Goal: Information Seeking & Learning: Learn about a topic

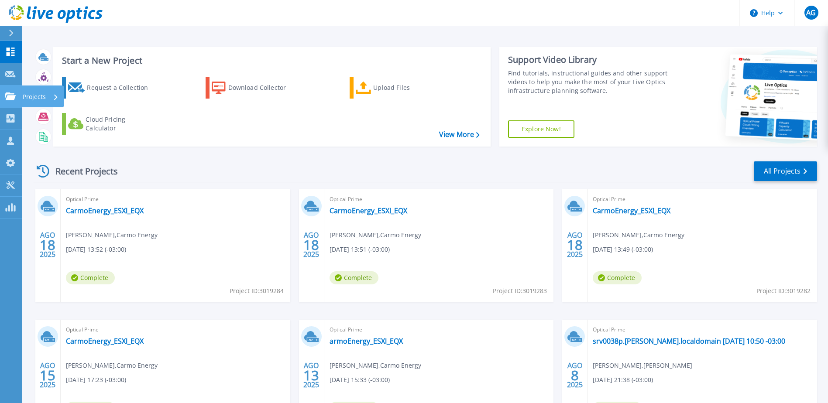
click at [25, 96] on p "Projects" at bounding box center [34, 97] width 23 height 23
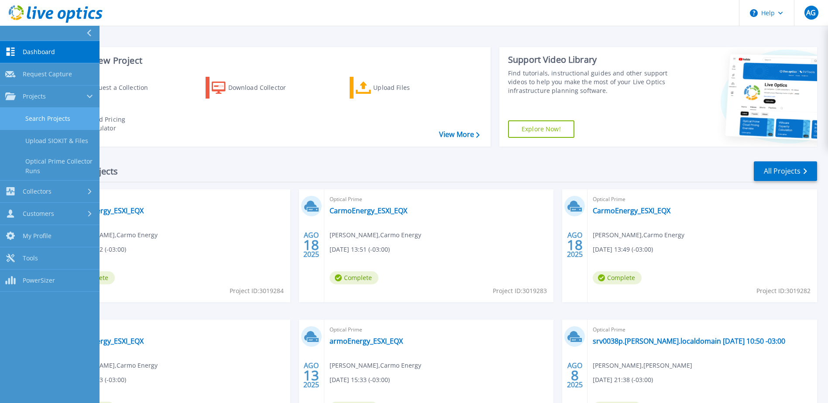
click at [57, 119] on link "Search Projects" at bounding box center [50, 119] width 100 height 22
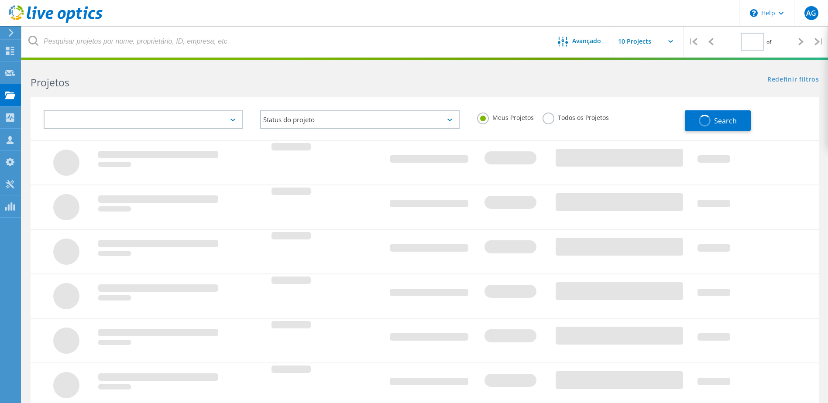
type input "1"
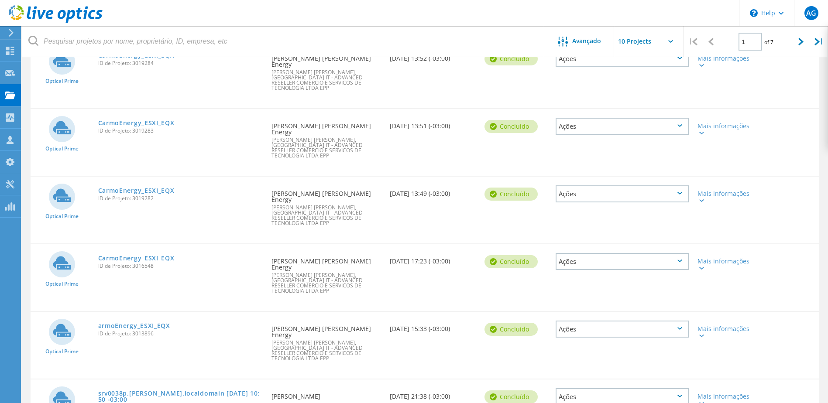
scroll to position [131, 0]
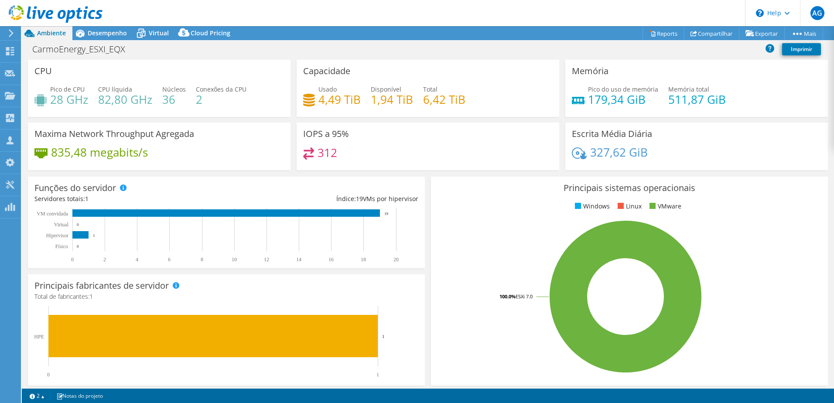
select select "USD"
click at [114, 33] on span "Desempenho" at bounding box center [107, 33] width 39 height 8
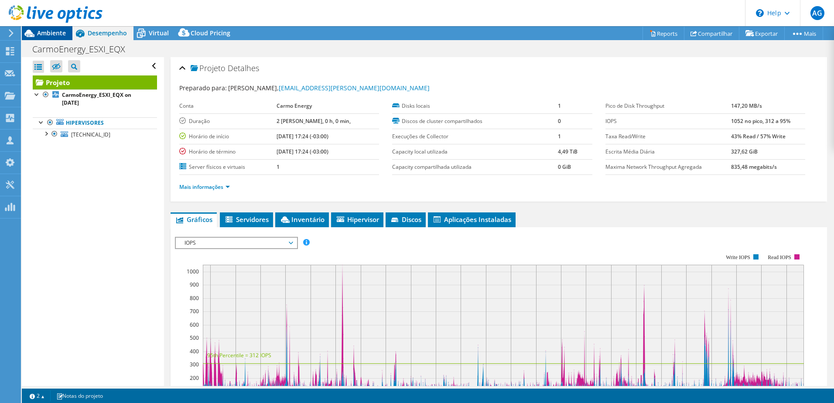
click at [59, 33] on span "Ambiente" at bounding box center [51, 33] width 29 height 8
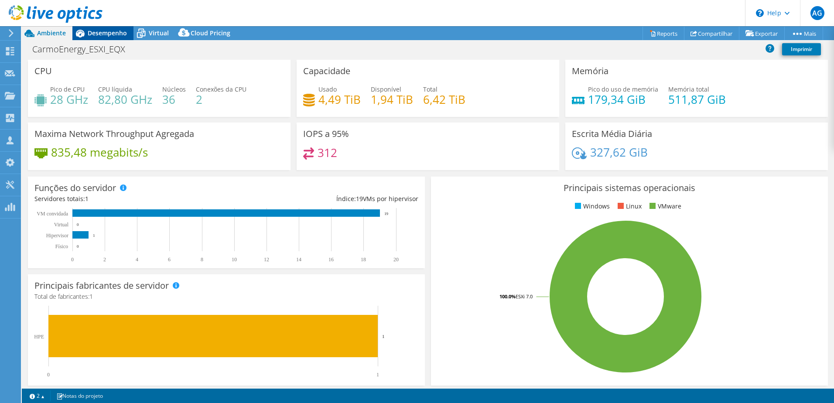
click at [106, 30] on span "Desempenho" at bounding box center [107, 33] width 39 height 8
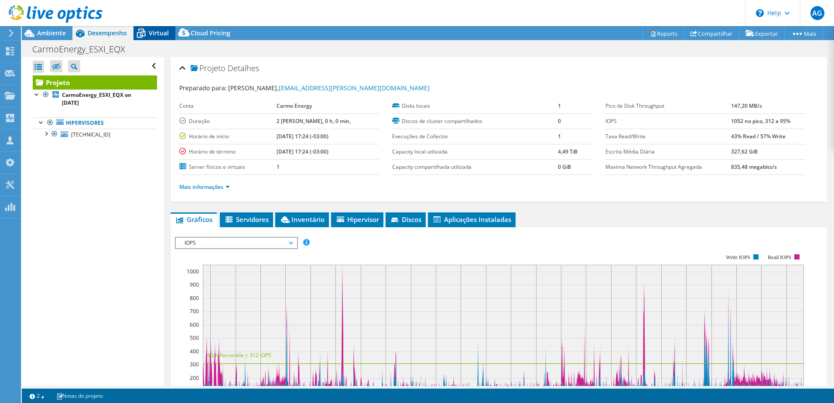
click at [158, 35] on span "Virtual" at bounding box center [159, 33] width 20 height 8
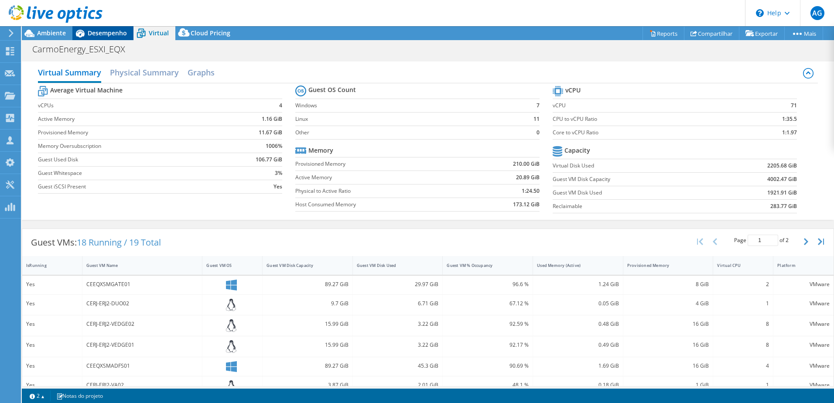
click at [113, 28] on div "Desempenho" at bounding box center [102, 33] width 61 height 14
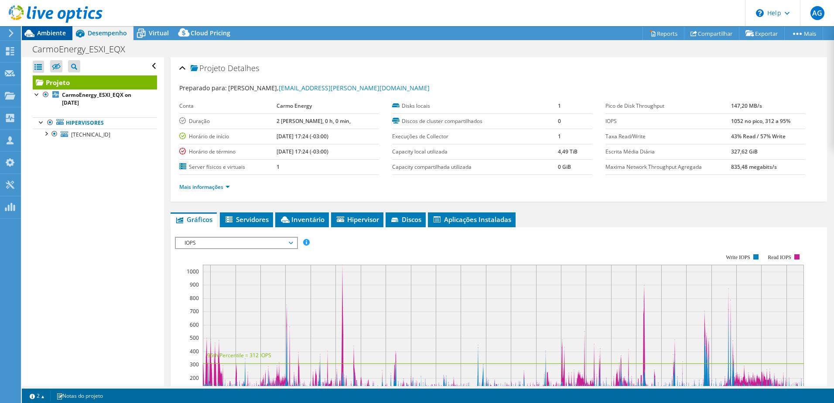
click at [58, 34] on span "Ambiente" at bounding box center [51, 33] width 29 height 8
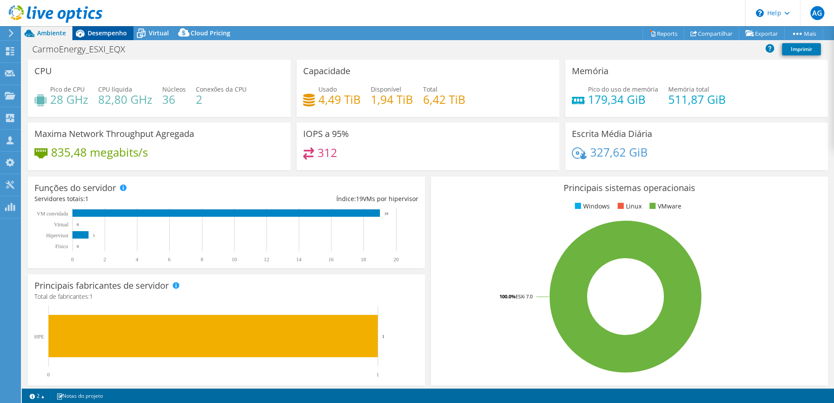
click at [120, 36] on span "Desempenho" at bounding box center [107, 33] width 39 height 8
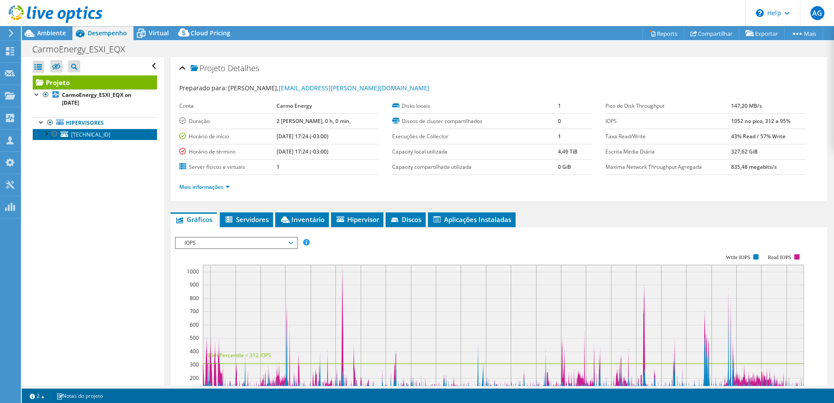
click at [76, 134] on span "[TECHNICAL_ID]" at bounding box center [90, 134] width 39 height 7
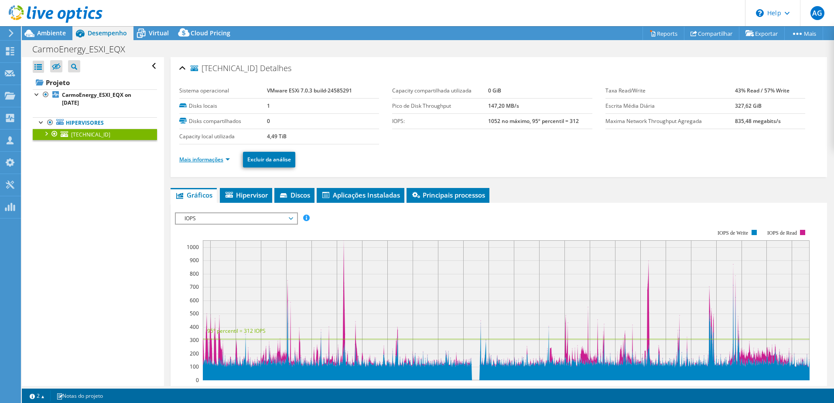
click at [224, 159] on link "Mais informações" at bounding box center [204, 159] width 51 height 7
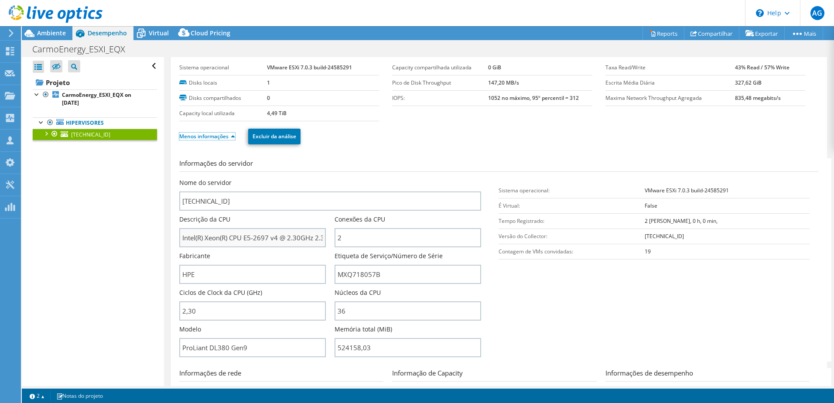
scroll to position [44, 0]
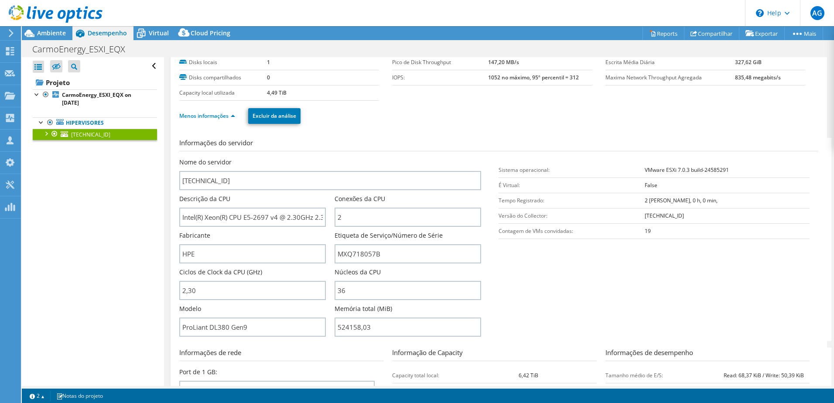
click at [47, 132] on div at bounding box center [45, 133] width 9 height 9
click at [46, 133] on div at bounding box center [45, 133] width 9 height 9
click at [58, 33] on span "Ambiente" at bounding box center [51, 33] width 29 height 8
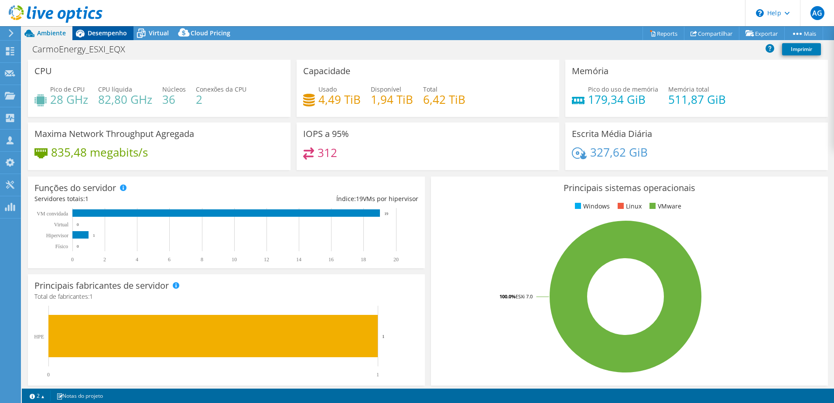
click at [108, 31] on span "Desempenho" at bounding box center [107, 33] width 39 height 8
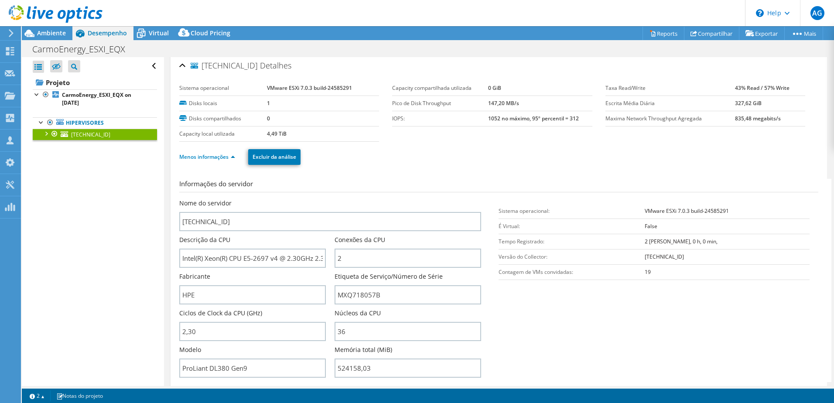
scroll to position [0, 0]
click at [232, 158] on link "Menos informações" at bounding box center [207, 159] width 56 height 7
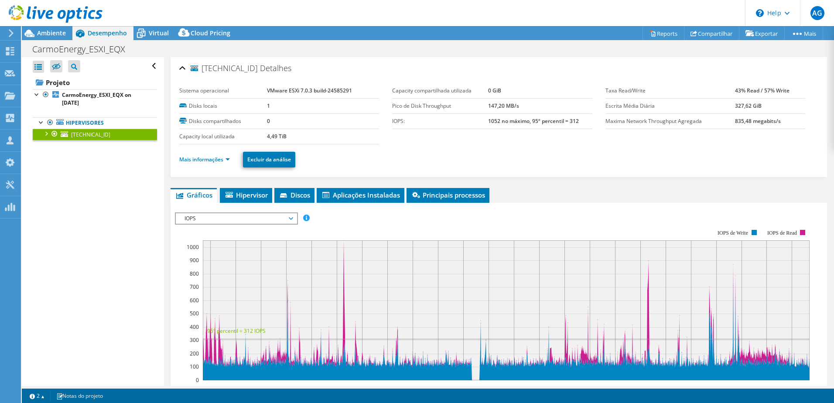
click at [209, 220] on span "IOPS" at bounding box center [236, 218] width 112 height 10
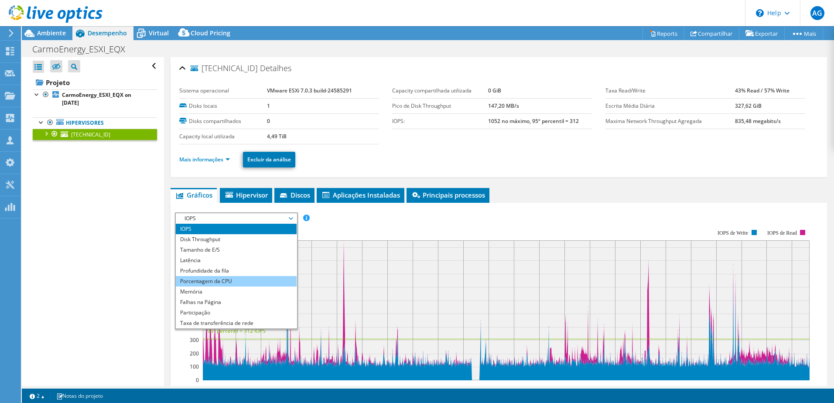
click at [221, 282] on li "Porcentagem da CPU" at bounding box center [236, 281] width 121 height 10
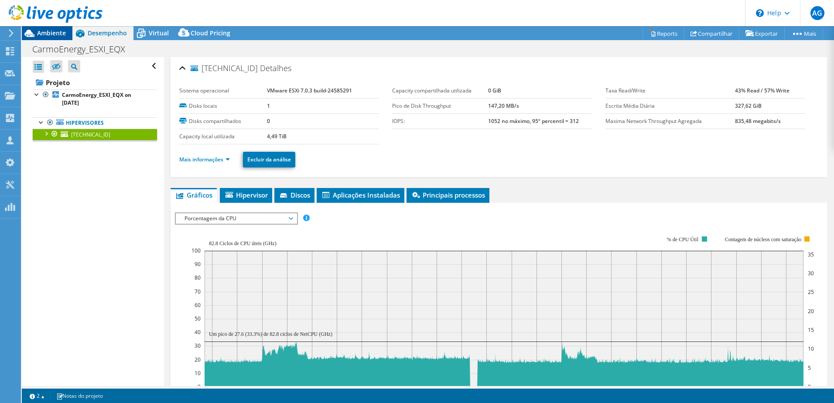
click at [66, 34] on div "Ambiente" at bounding box center [47, 33] width 51 height 14
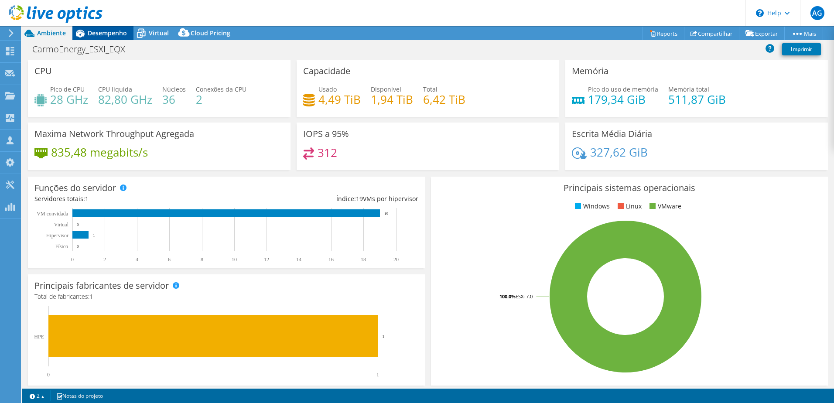
click at [98, 32] on span "Desempenho" at bounding box center [107, 33] width 39 height 8
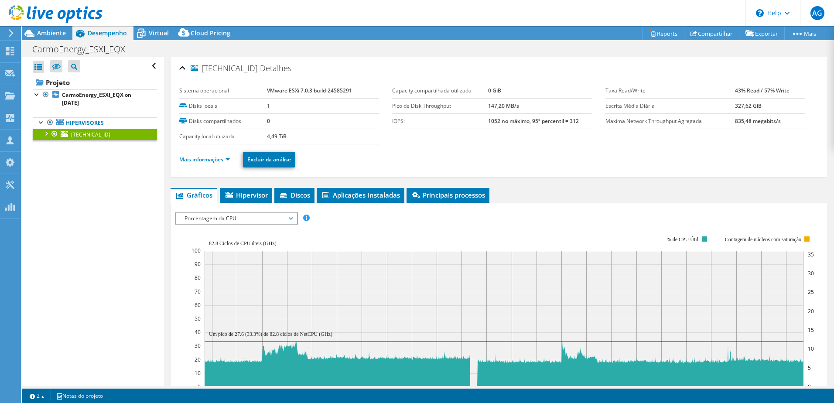
click at [210, 218] on span "Porcentagem da CPU" at bounding box center [236, 218] width 112 height 10
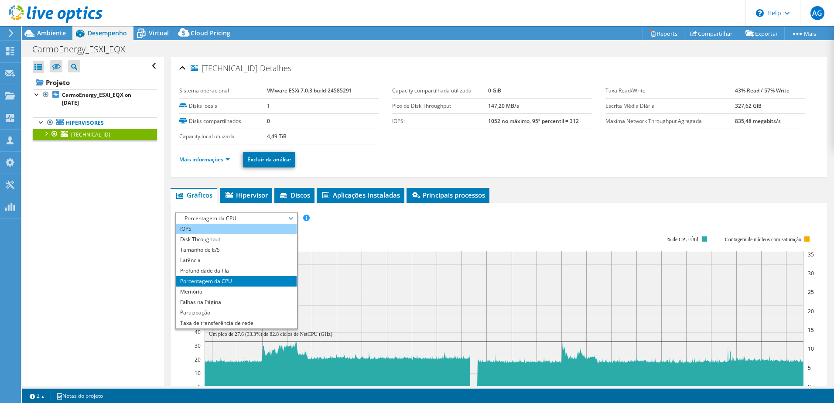
click at [211, 230] on li "IOPS" at bounding box center [236, 229] width 121 height 10
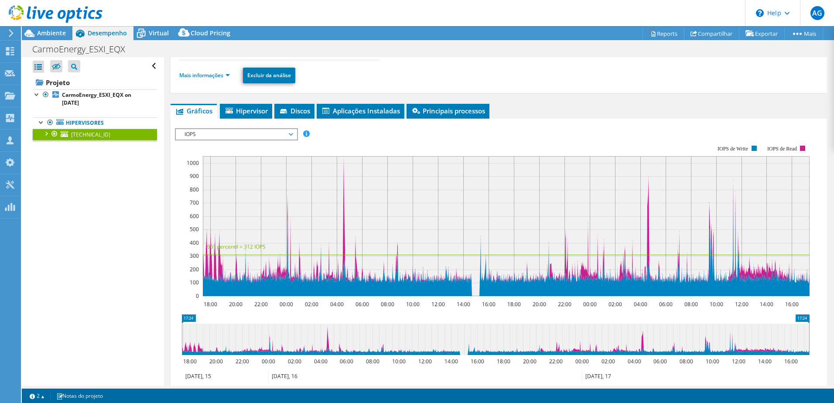
scroll to position [87, 0]
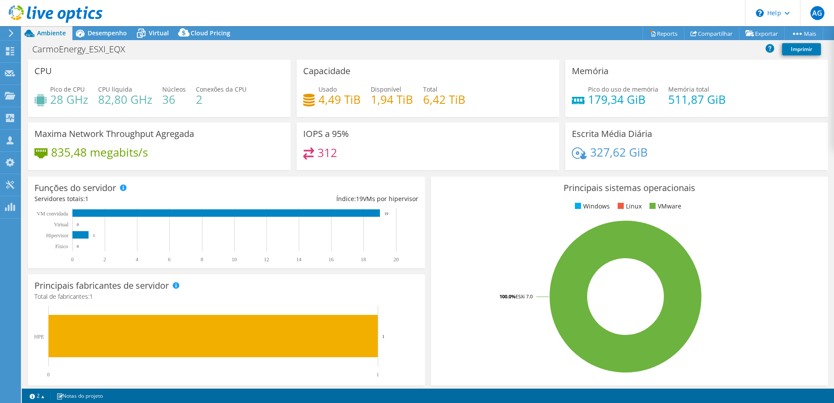
select select "USD"
click at [124, 28] on div "Desempenho" at bounding box center [102, 33] width 61 height 14
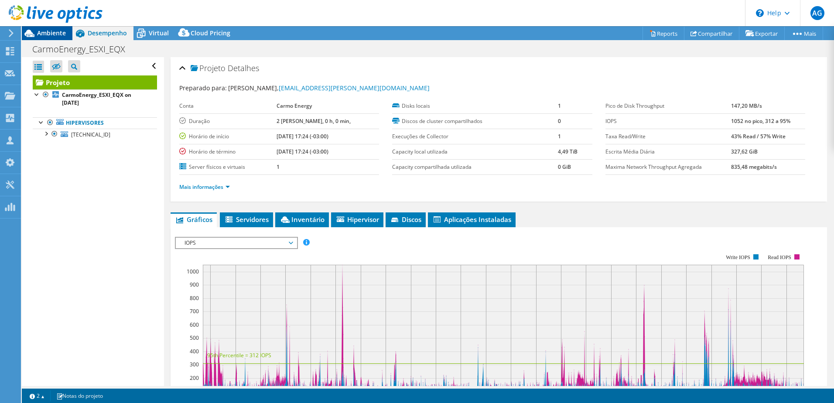
click at [55, 34] on span "Ambiente" at bounding box center [51, 33] width 29 height 8
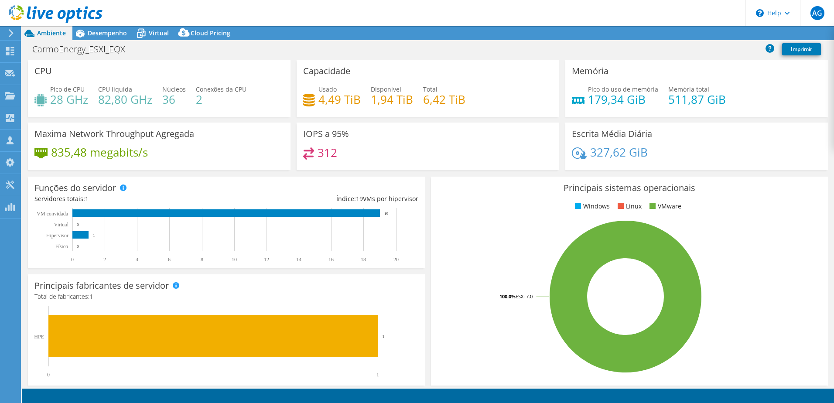
select select "USD"
click at [100, 34] on span "Desempenho" at bounding box center [107, 33] width 39 height 8
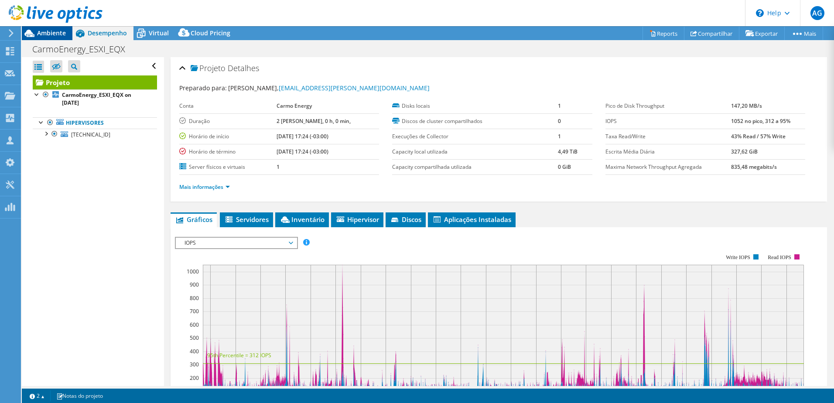
click at [53, 33] on span "Ambiente" at bounding box center [51, 33] width 29 height 8
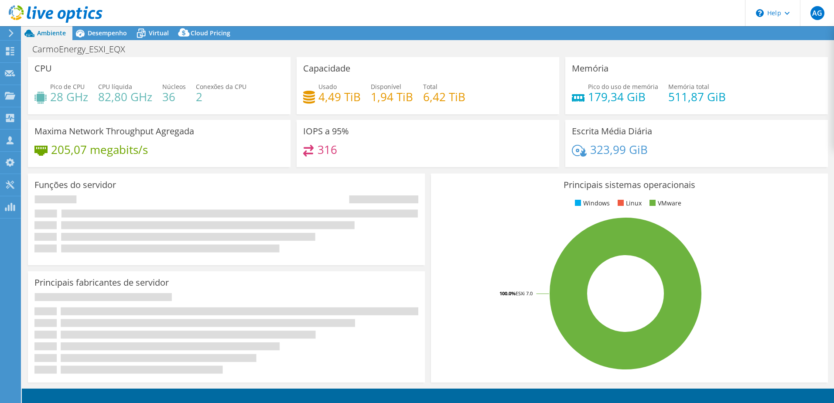
select select "USD"
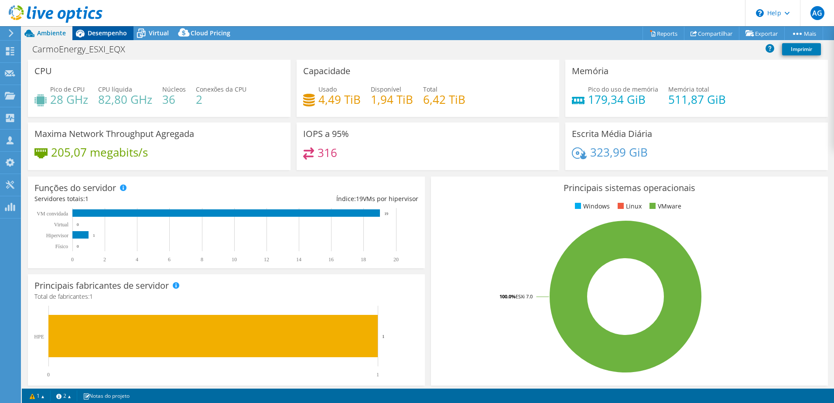
click at [123, 29] on span "Desempenho" at bounding box center [107, 33] width 39 height 8
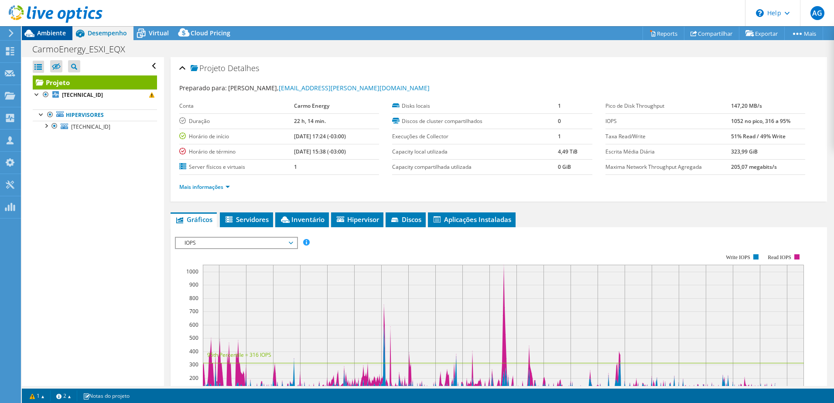
click at [54, 38] on div "Ambiente" at bounding box center [47, 33] width 51 height 14
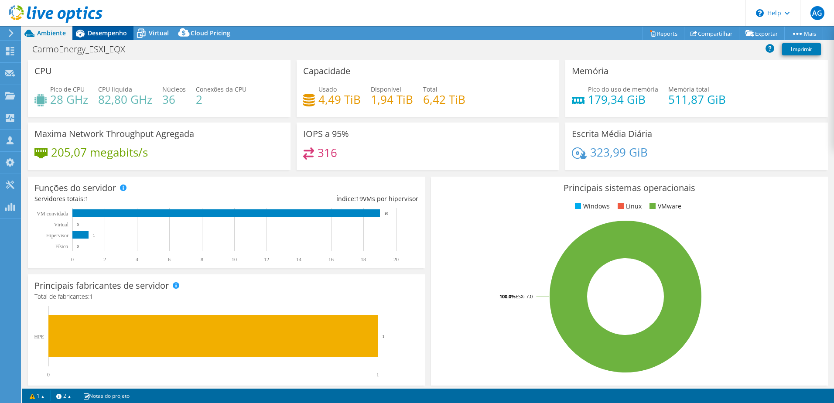
click at [115, 33] on span "Desempenho" at bounding box center [107, 33] width 39 height 8
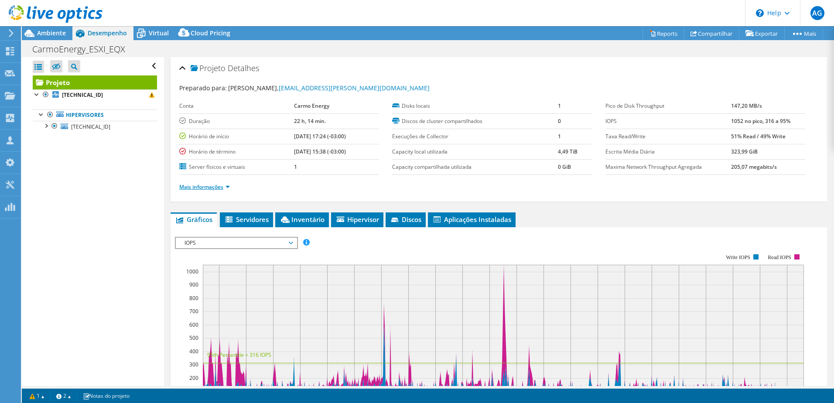
click at [217, 188] on link "Mais informações" at bounding box center [204, 186] width 51 height 7
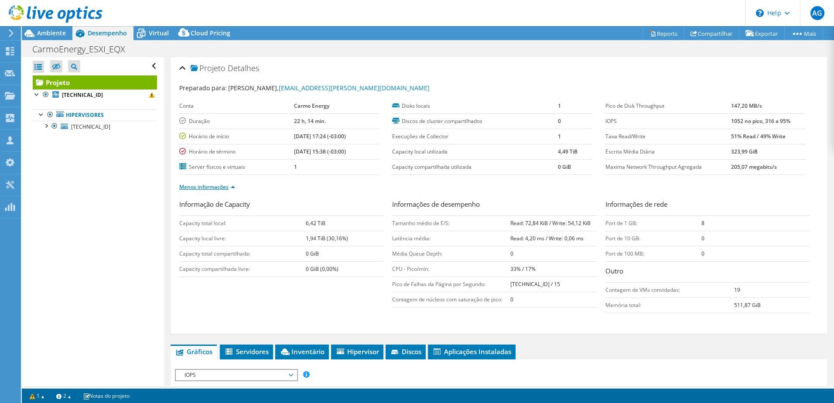
click at [222, 186] on link "Menos informações" at bounding box center [207, 186] width 56 height 7
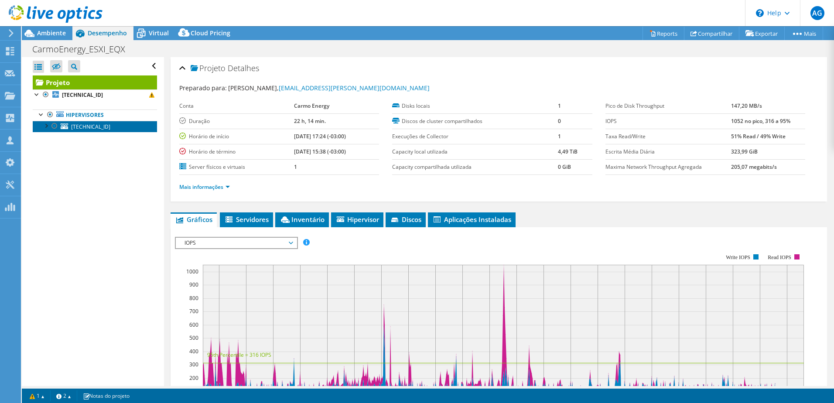
click at [94, 129] on span "[TECHNICAL_ID]" at bounding box center [90, 126] width 39 height 7
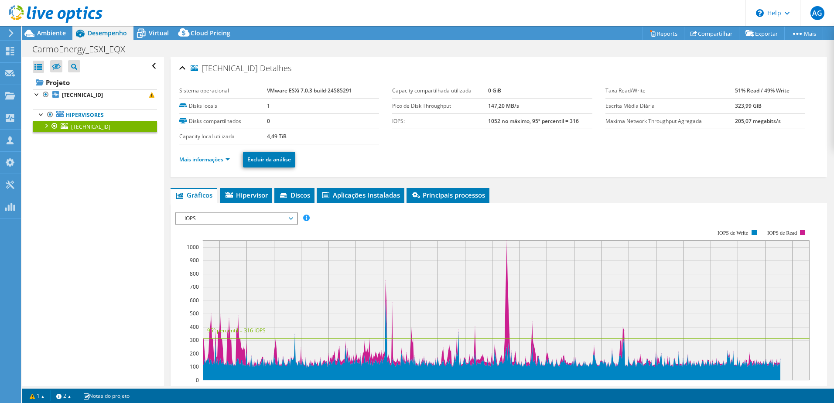
click at [218, 158] on link "Mais informações" at bounding box center [204, 159] width 51 height 7
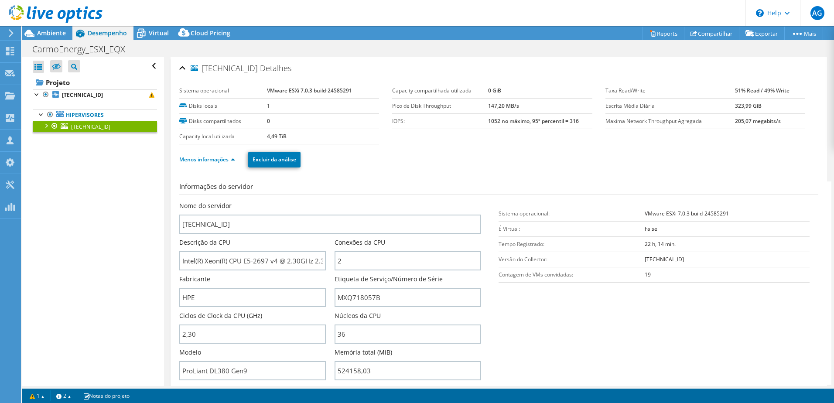
click at [232, 163] on link "Menos informações" at bounding box center [207, 159] width 56 height 7
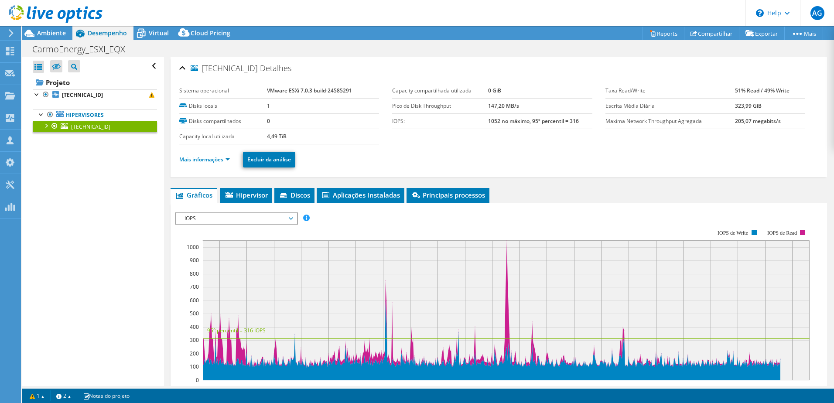
click at [229, 220] on span "IOPS" at bounding box center [236, 218] width 112 height 10
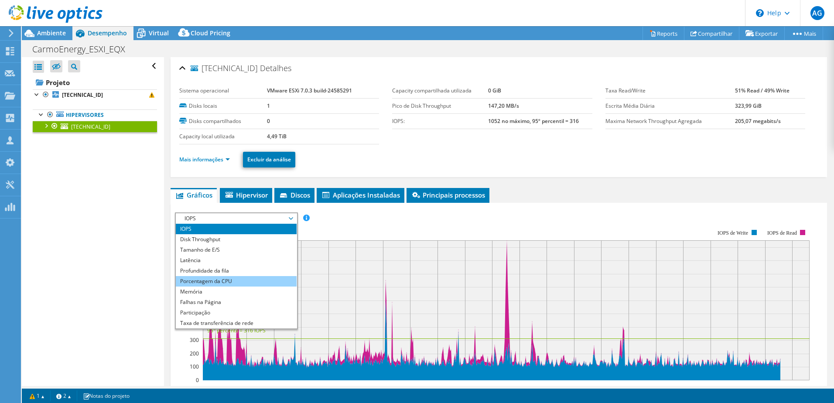
click at [225, 281] on li "Porcentagem da CPU" at bounding box center [236, 281] width 121 height 10
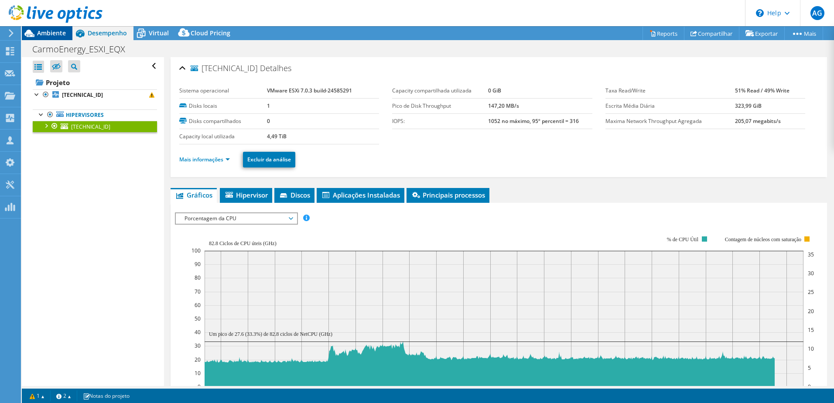
click at [54, 34] on span "Ambiente" at bounding box center [51, 33] width 29 height 8
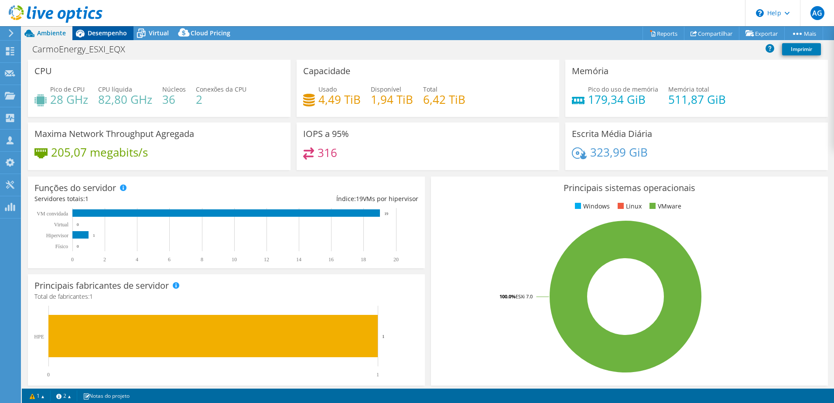
click at [116, 32] on span "Desempenho" at bounding box center [107, 33] width 39 height 8
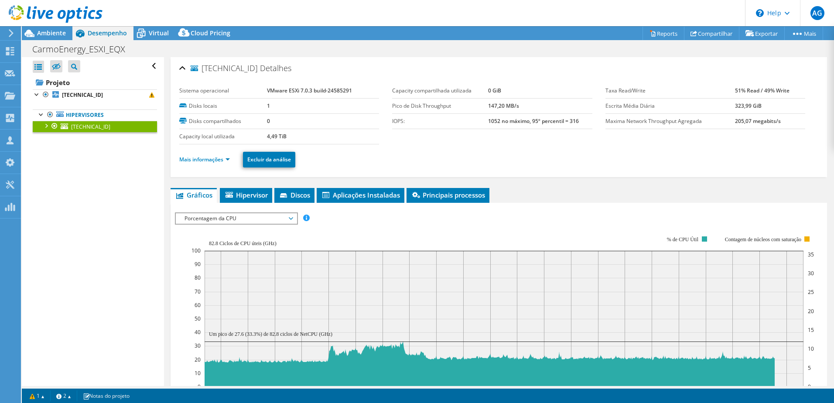
click at [235, 222] on span "Porcentagem da CPU" at bounding box center [236, 218] width 112 height 10
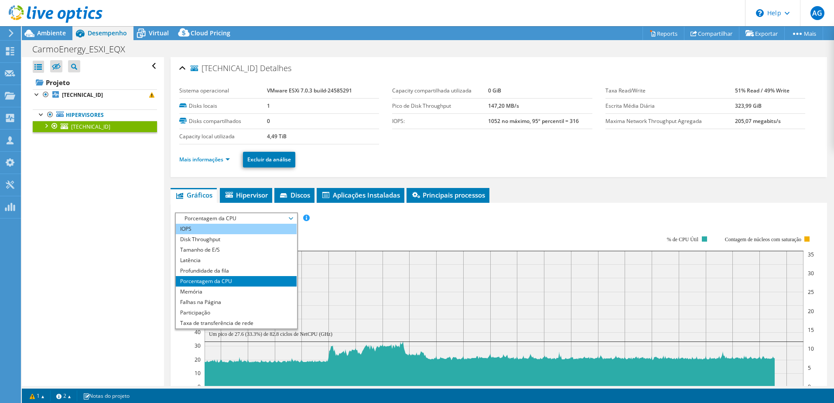
click at [218, 226] on li "IOPS" at bounding box center [236, 229] width 121 height 10
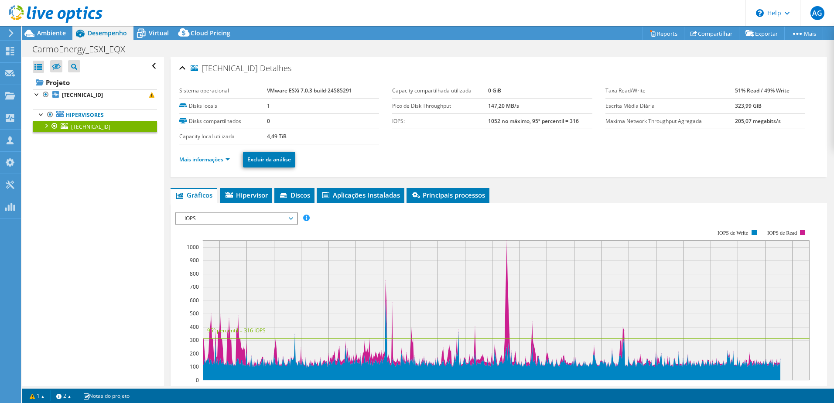
scroll to position [44, 0]
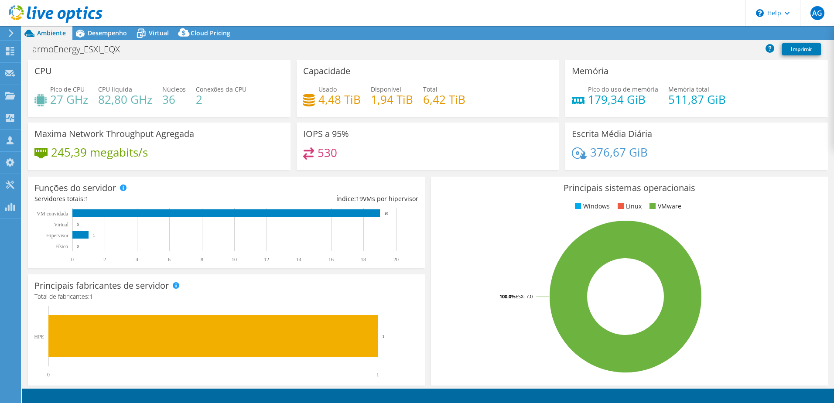
select select "USD"
click at [117, 38] on div "Desempenho" at bounding box center [102, 33] width 61 height 14
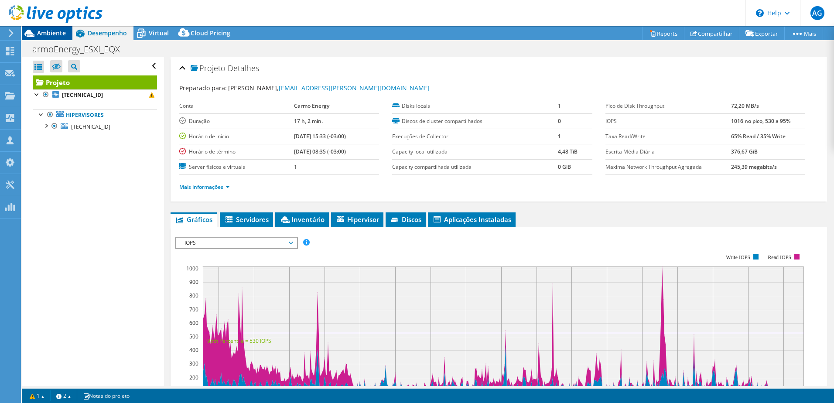
click at [51, 31] on span "Ambiente" at bounding box center [51, 33] width 29 height 8
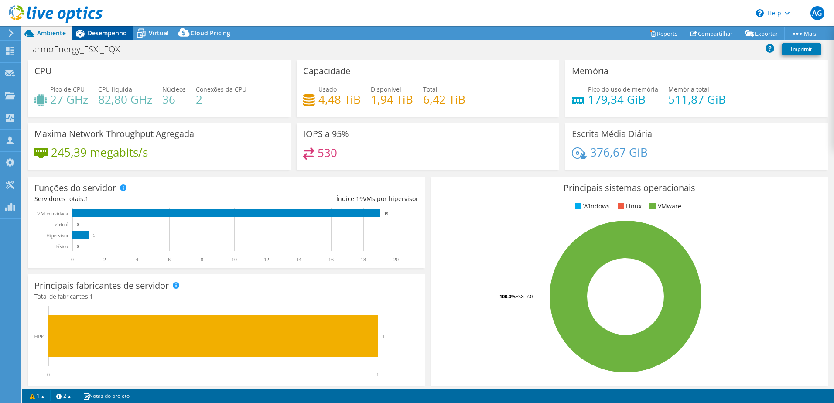
click at [122, 35] on span "Desempenho" at bounding box center [107, 33] width 39 height 8
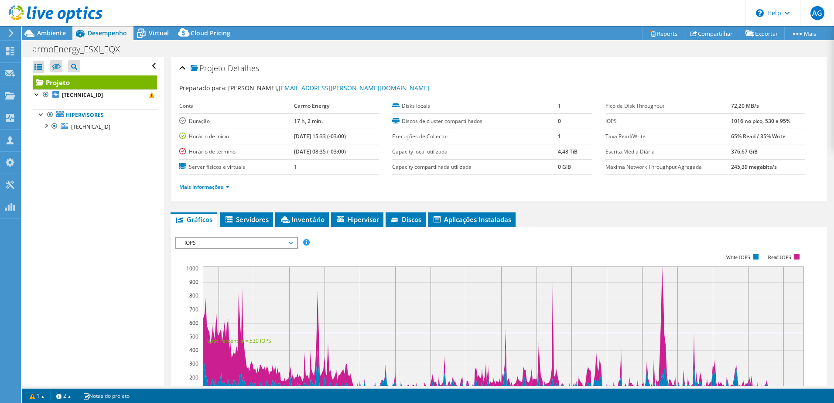
click at [216, 192] on li "Mais informações" at bounding box center [207, 187] width 56 height 10
click at [222, 185] on link "Mais informações" at bounding box center [204, 186] width 51 height 7
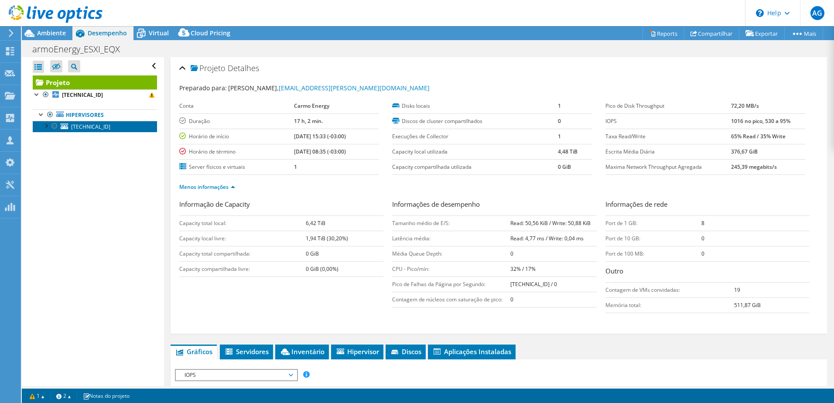
click at [78, 129] on span "[TECHNICAL_ID]" at bounding box center [90, 126] width 39 height 7
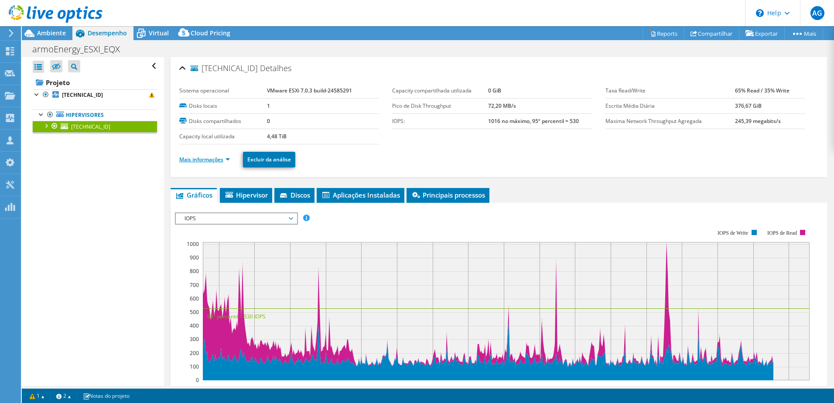
click at [223, 162] on link "Mais informações" at bounding box center [204, 159] width 51 height 7
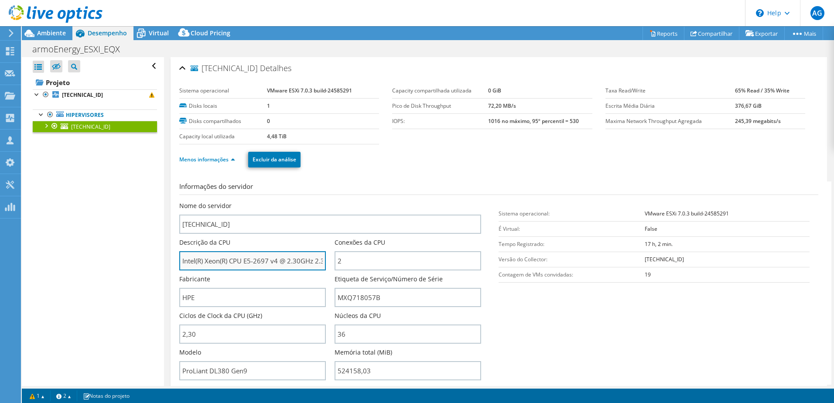
drag, startPoint x: 182, startPoint y: 259, endPoint x: 277, endPoint y: 260, distance: 95.6
click at [277, 260] on input "Intel(R) Xeon(R) CPU E5-2697 v4 @ 2.30GHz 2.30 GHz" at bounding box center [252, 260] width 147 height 19
click at [58, 34] on span "Ambiente" at bounding box center [51, 33] width 29 height 8
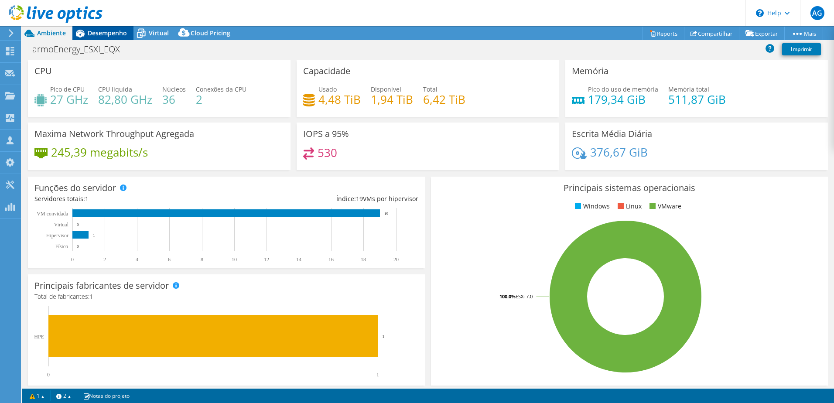
click at [108, 34] on span "Desempenho" at bounding box center [107, 33] width 39 height 8
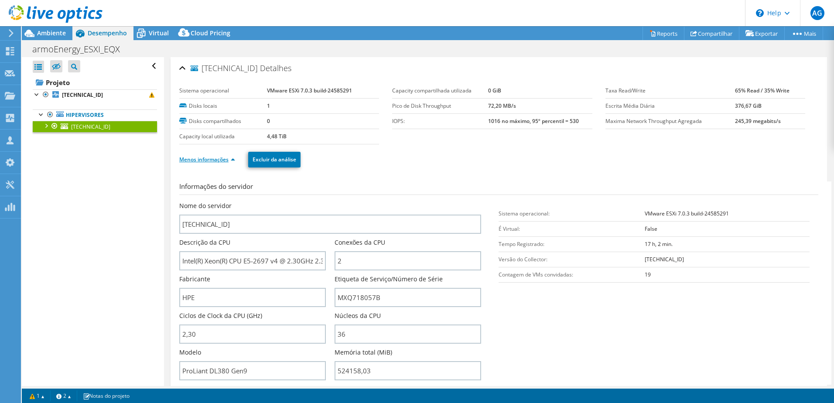
click at [231, 163] on link "Menos informações" at bounding box center [207, 159] width 56 height 7
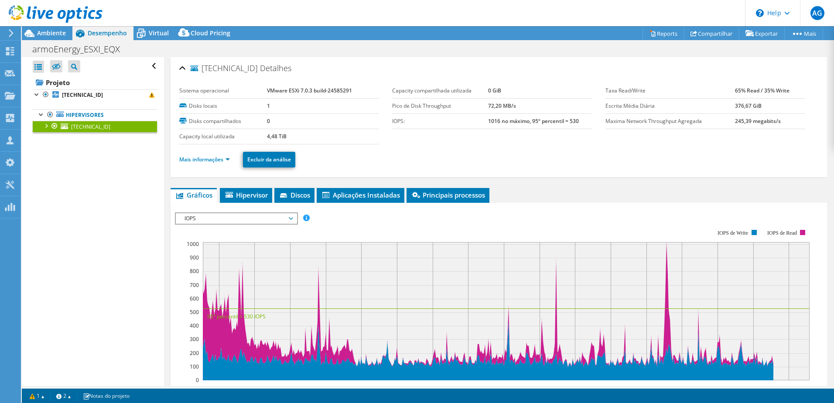
click at [297, 220] on div "IOPS IOPS Disk Throughput Tamanho de E/S Latência Profundidade da fila Porcenta…" at bounding box center [236, 219] width 123 height 12
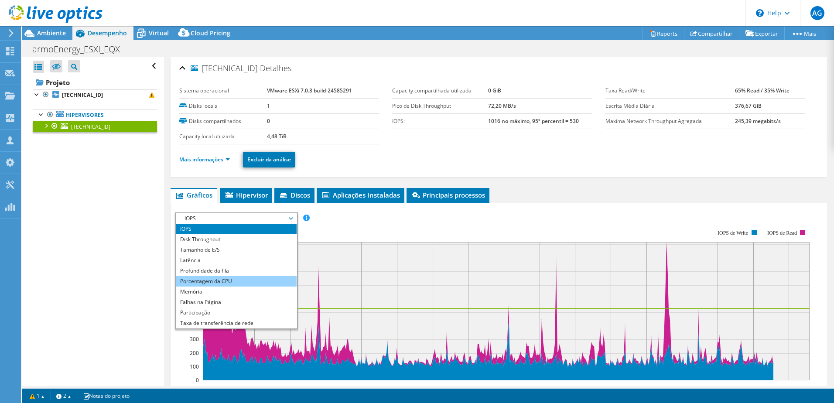
click at [239, 279] on li "Porcentagem da CPU" at bounding box center [236, 281] width 121 height 10
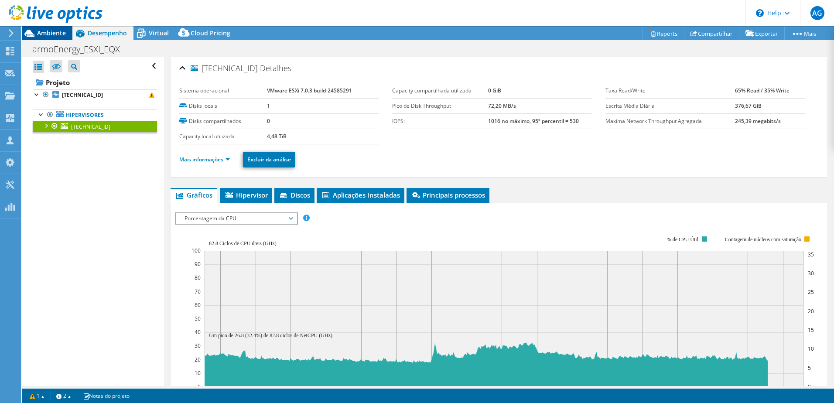
click at [47, 32] on span "Ambiente" at bounding box center [51, 33] width 29 height 8
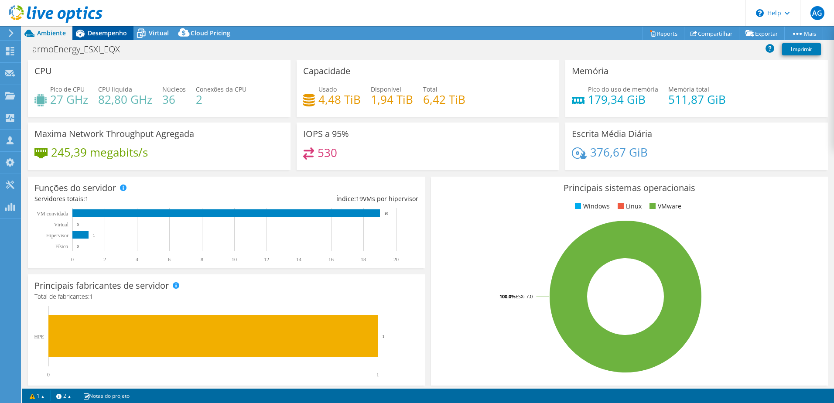
click at [111, 29] on span "Desempenho" at bounding box center [107, 33] width 39 height 8
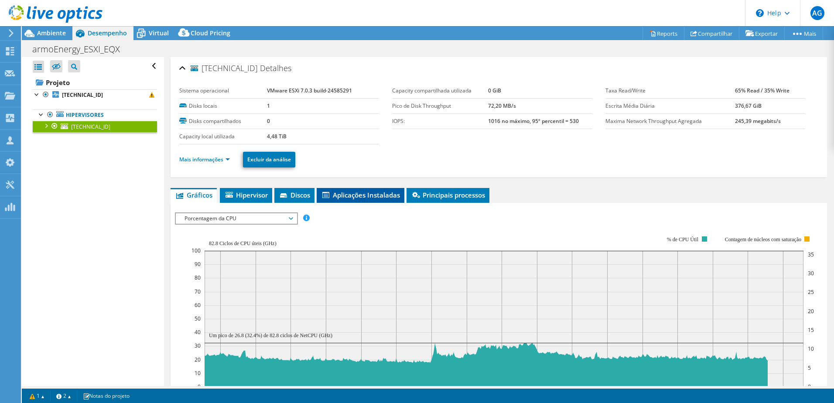
click at [352, 196] on span "Aplicações Instaladas" at bounding box center [360, 195] width 79 height 9
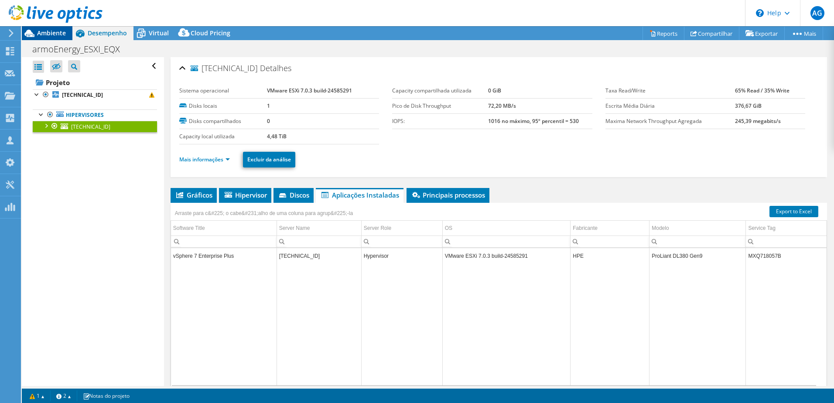
click at [61, 34] on span "Ambiente" at bounding box center [51, 33] width 29 height 8
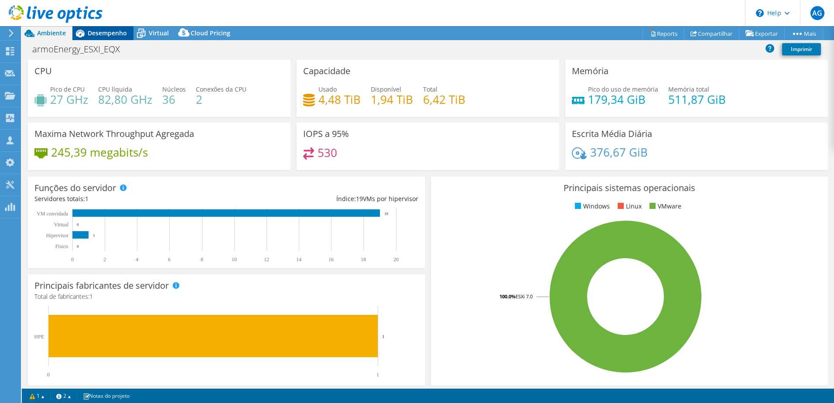
click at [99, 34] on span "Desempenho" at bounding box center [107, 33] width 39 height 8
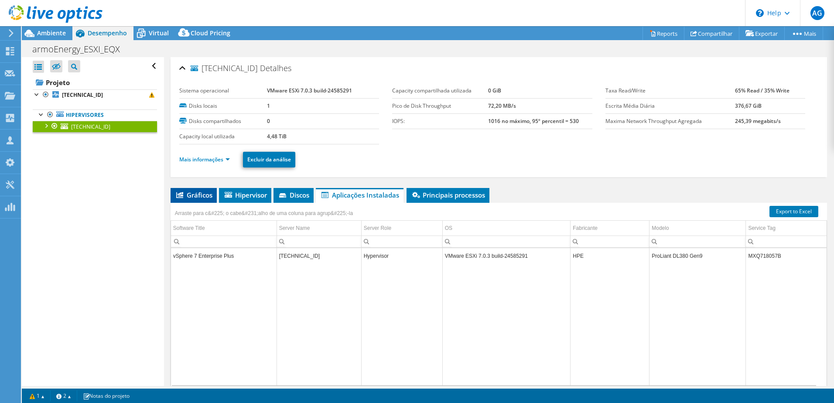
click at [210, 193] on span "Gráficos" at bounding box center [194, 195] width 38 height 9
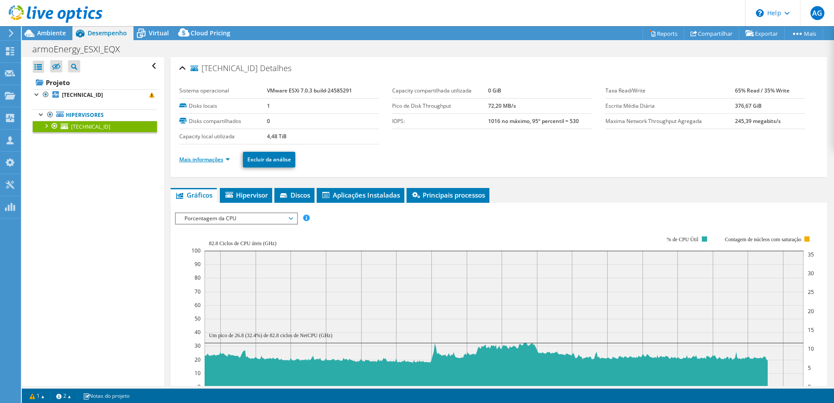
click at [230, 158] on link "Mais informações" at bounding box center [204, 159] width 51 height 7
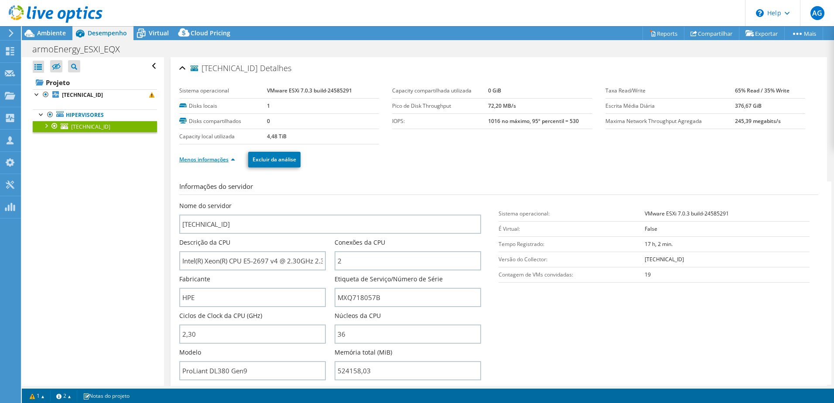
click at [230, 158] on link "Menos informações" at bounding box center [207, 159] width 56 height 7
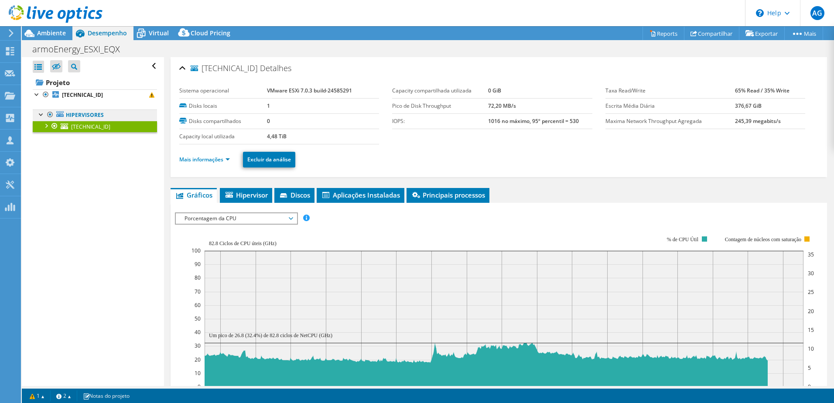
click at [89, 112] on link "Hipervisores" at bounding box center [95, 115] width 124 height 11
click at [93, 91] on b "[TECHNICAL_ID]" at bounding box center [82, 94] width 41 height 7
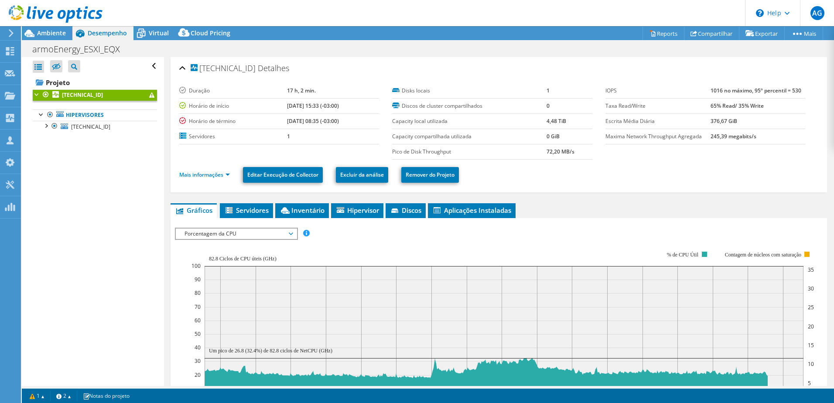
click at [250, 238] on span "Porcentagem da CPU" at bounding box center [236, 234] width 112 height 10
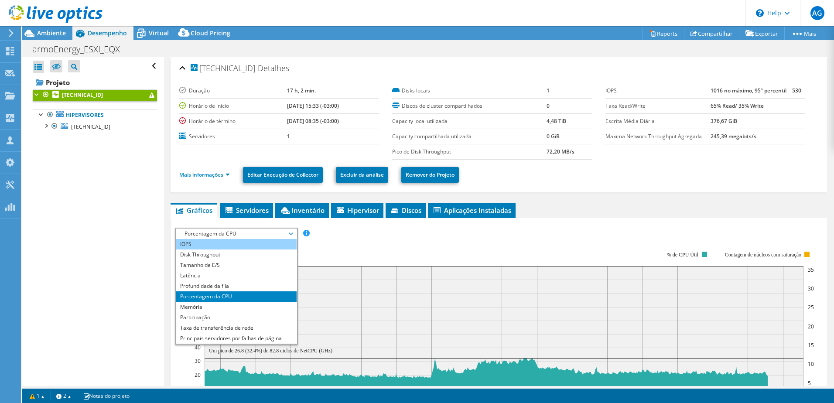
click at [203, 241] on li "IOPS" at bounding box center [236, 244] width 121 height 10
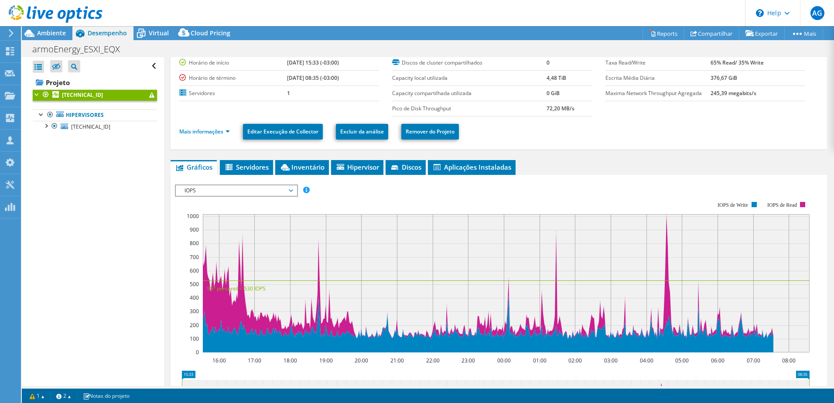
scroll to position [44, 0]
